Goal: Find specific page/section

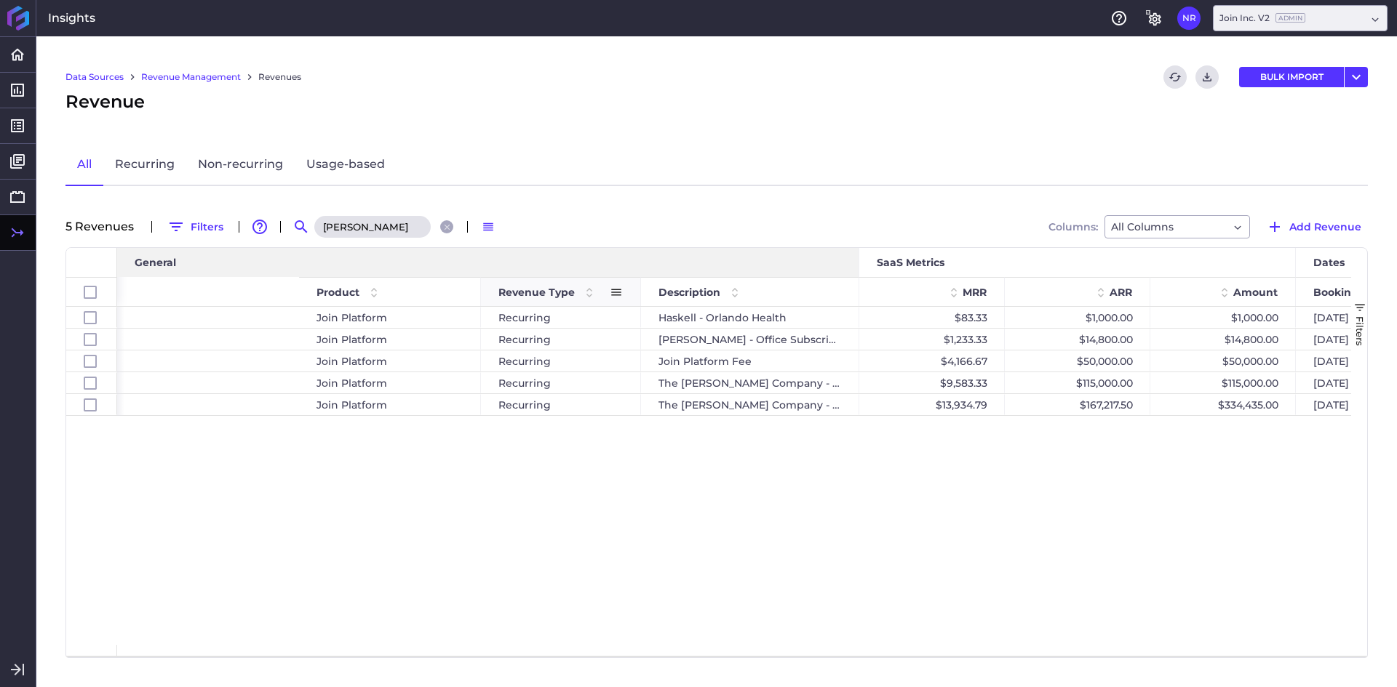
scroll to position [0, 409]
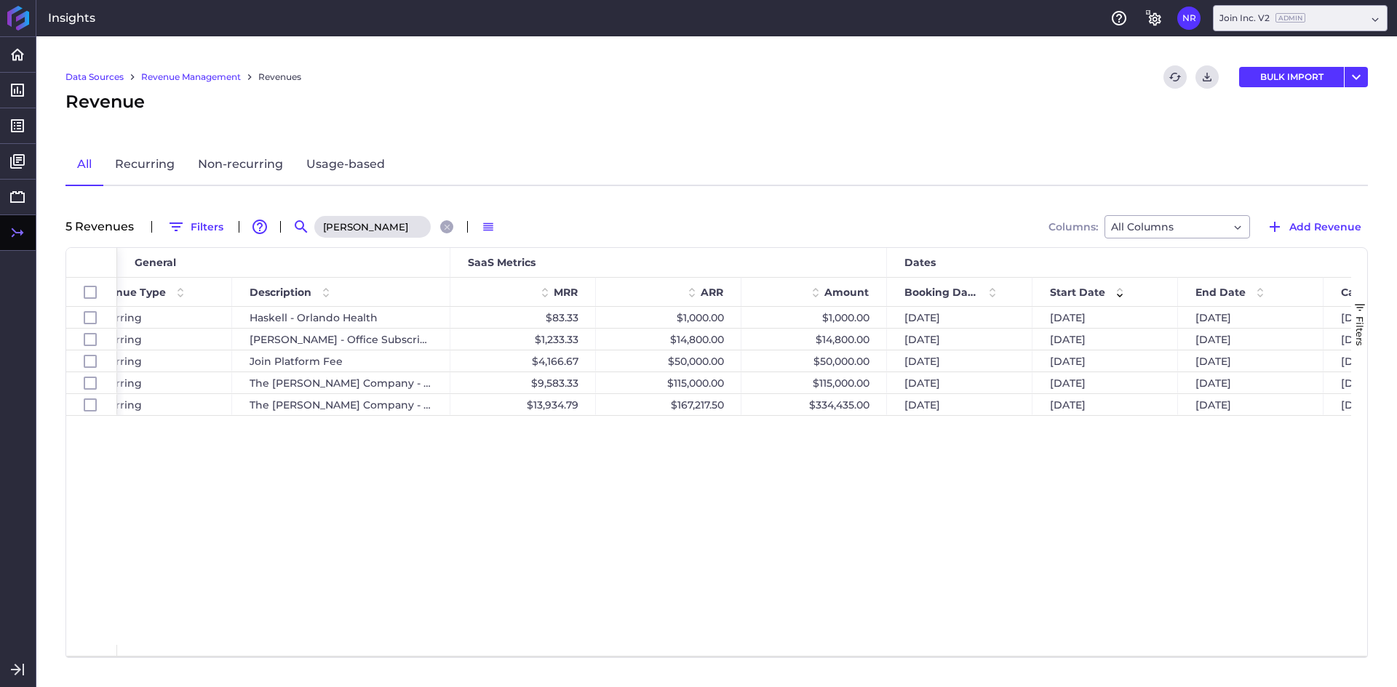
click at [363, 229] on input "[PERSON_NAME]" at bounding box center [372, 227] width 116 height 22
type input "elford"
drag, startPoint x: 390, startPoint y: 531, endPoint x: 476, endPoint y: 469, distance: 105.8
click at [393, 526] on div "Join Platform Recurring Annual Join Platform Fee $1,541.67 $18,500.00 $18,500.0…" at bounding box center [734, 476] width 1234 height 338
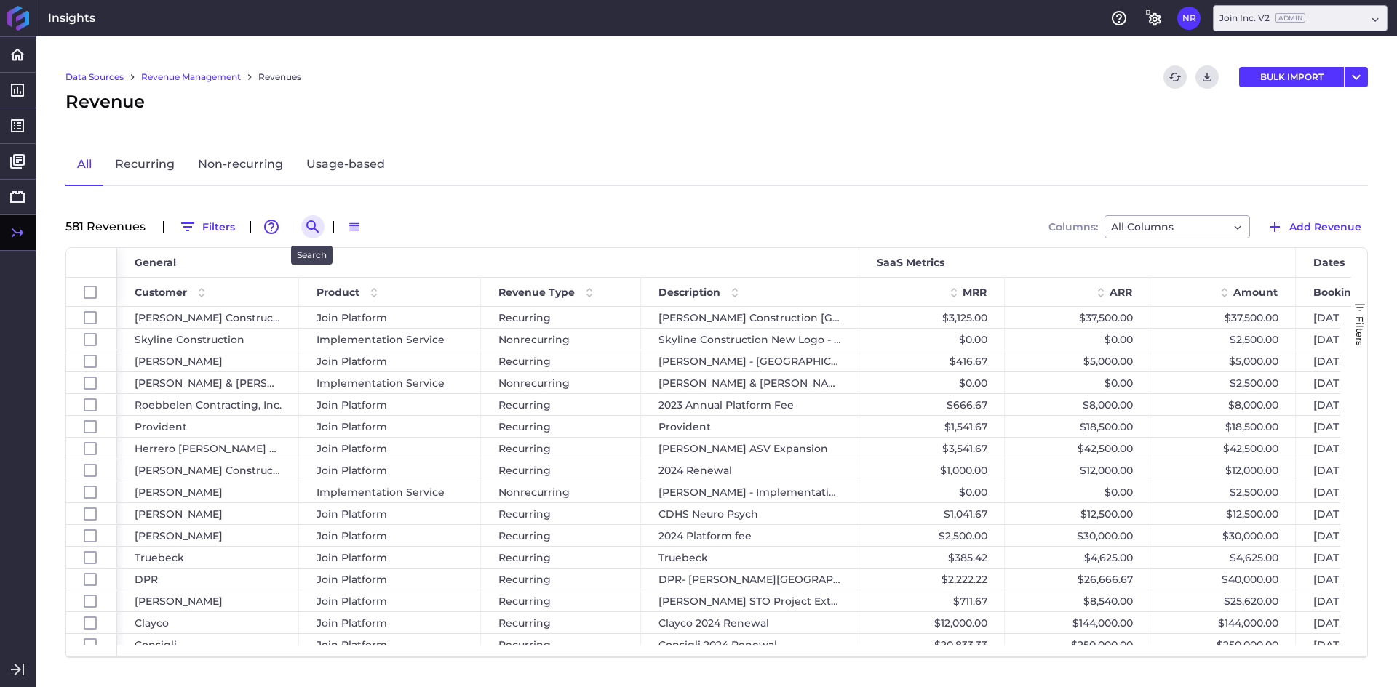
click at [304, 229] on icon "Search by" at bounding box center [312, 226] width 17 height 17
click at [356, 222] on input at bounding box center [384, 227] width 116 height 22
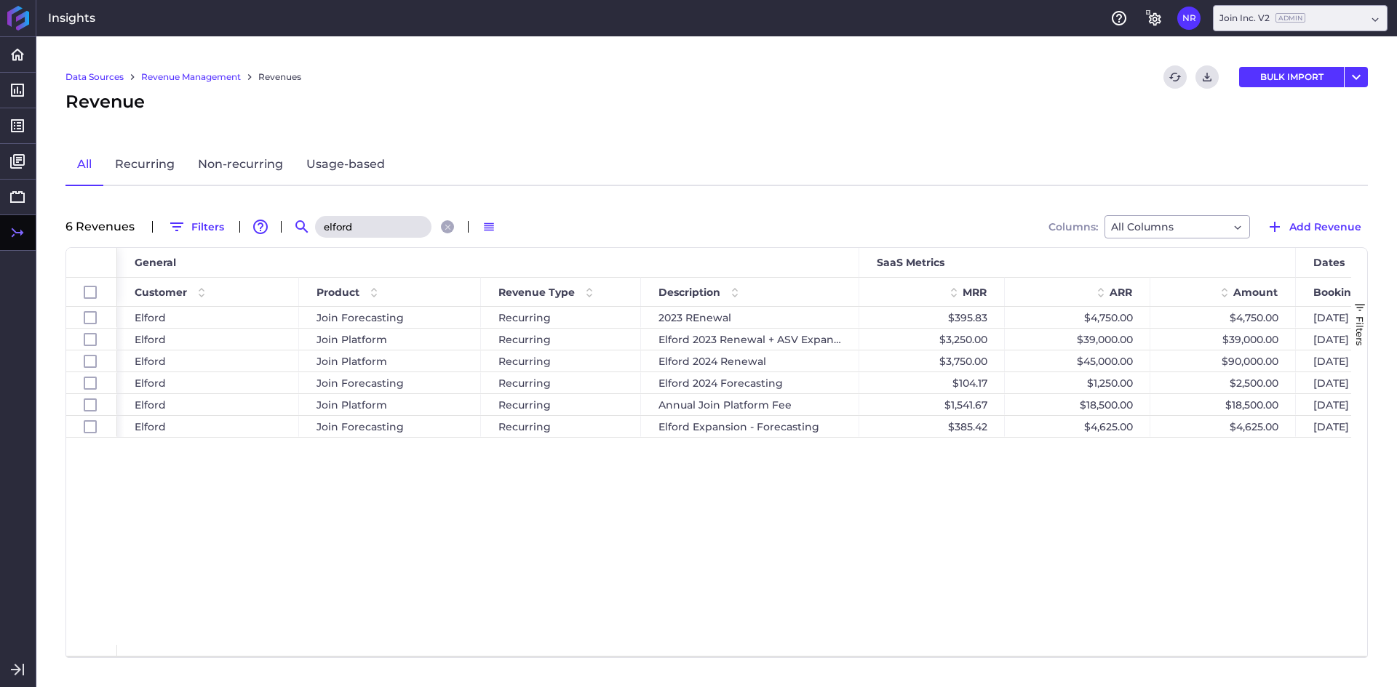
click at [503, 511] on div "Elford Join Forecasting Recurring 2023 REnewal $395.83 $4,750.00 $4,750.00 [DAT…" at bounding box center [734, 476] width 1234 height 338
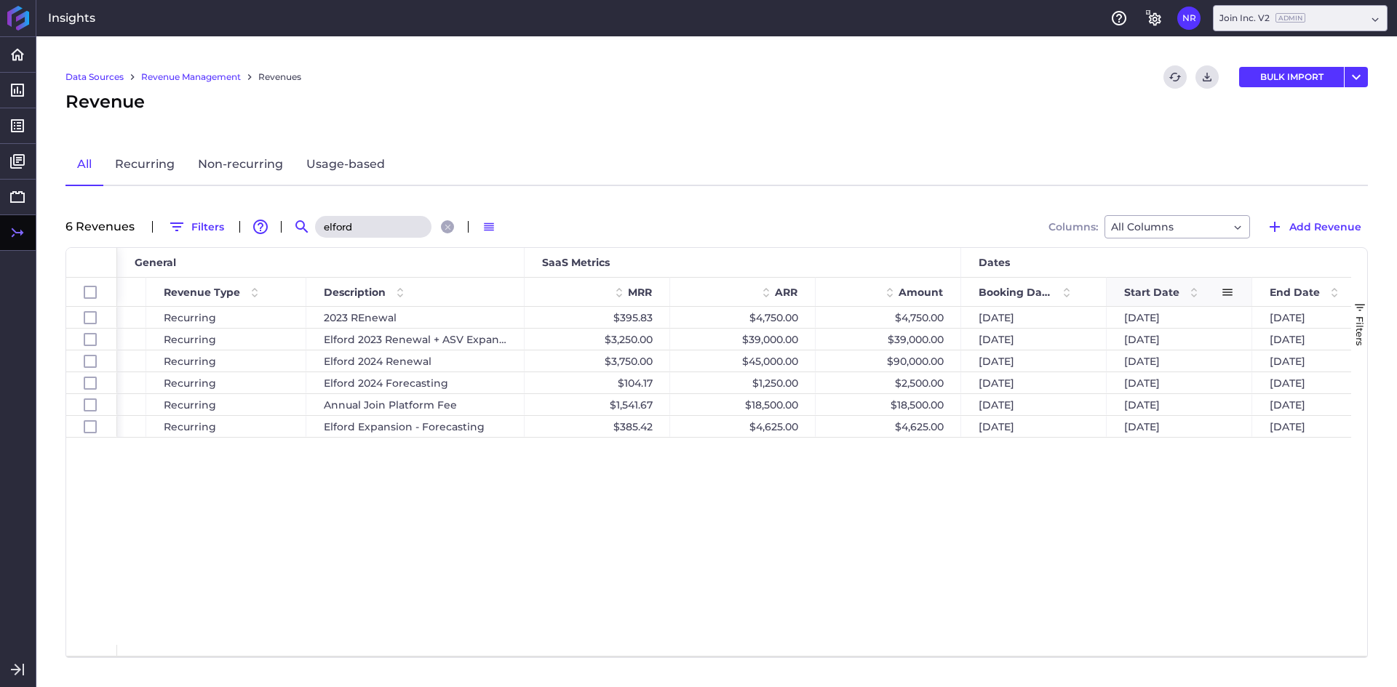
click at [1188, 290] on span at bounding box center [1193, 292] width 17 height 17
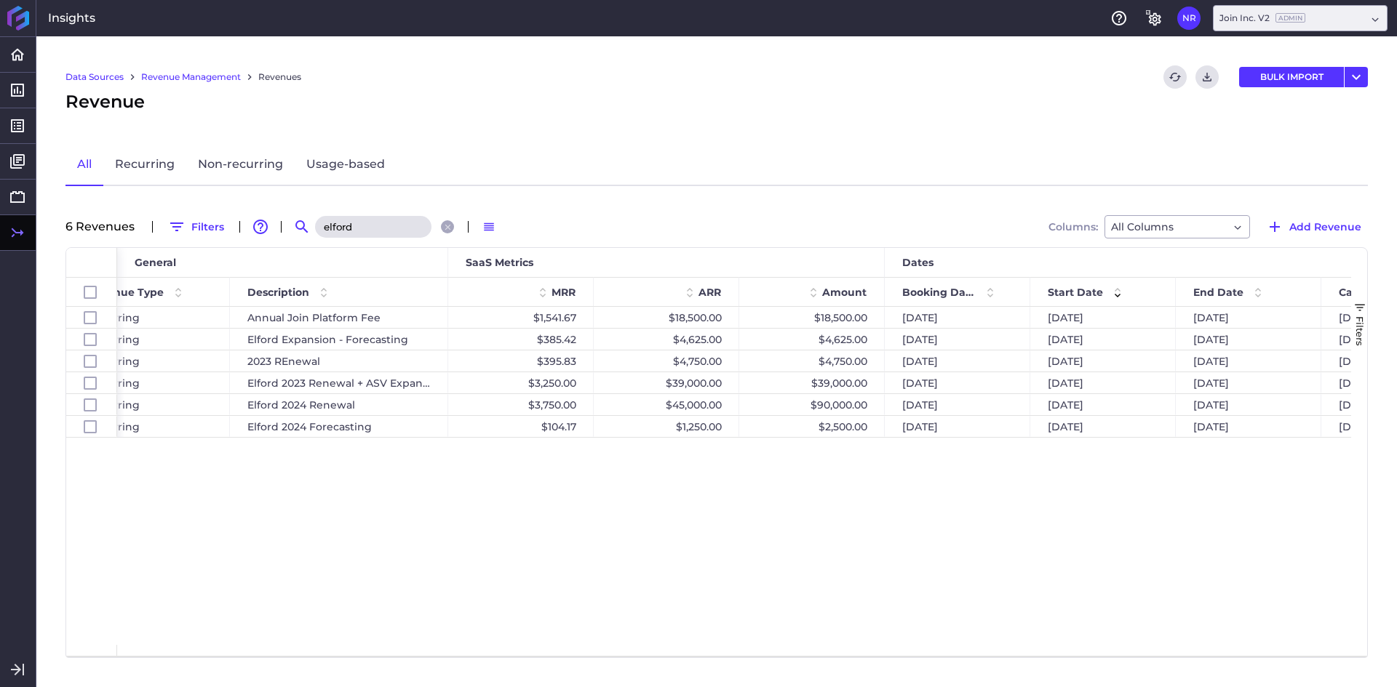
scroll to position [0, 415]
click at [354, 221] on input "elford" at bounding box center [373, 227] width 116 height 22
type input "[PERSON_NAME]"
click at [415, 482] on div "Join Platform Recurring Haskell - Orlando Health $83.33 $1,000.00 $1,000.00 05/…" at bounding box center [734, 476] width 1234 height 338
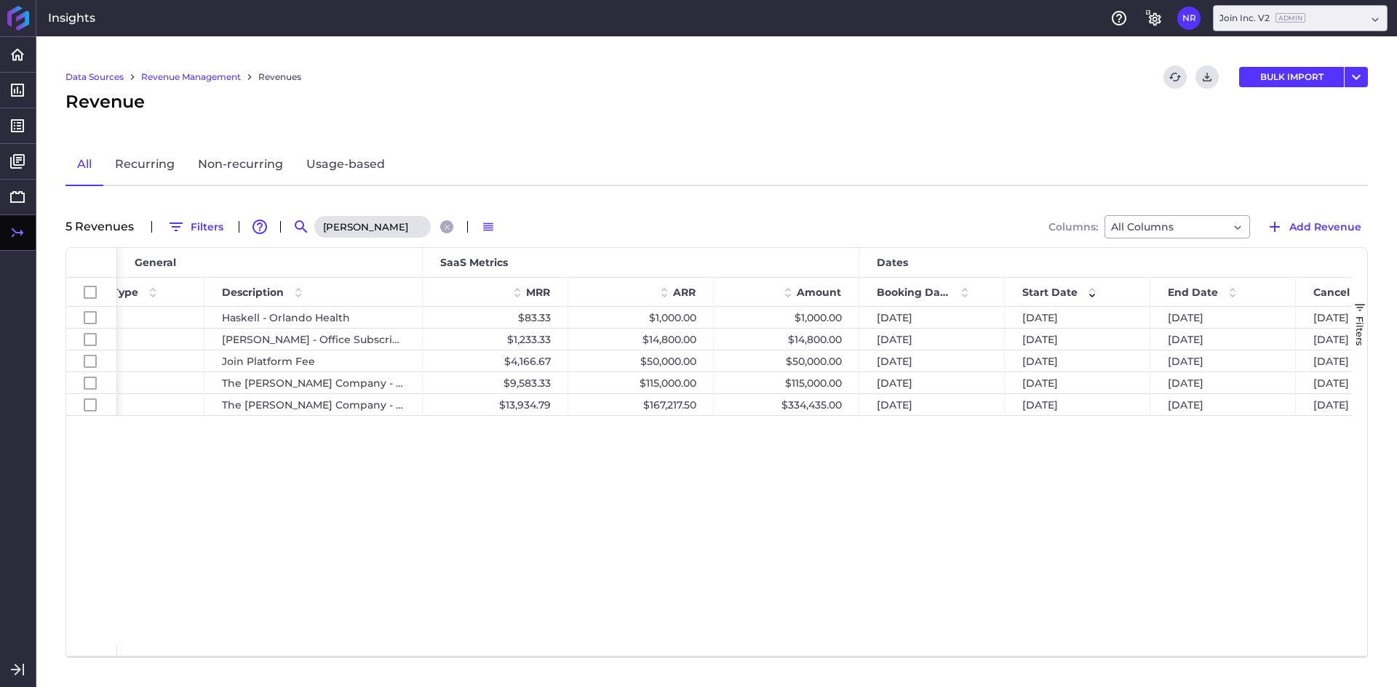
scroll to position [0, 440]
click at [824, 97] on div "Revenue" at bounding box center [716, 102] width 1302 height 26
